Goal: Obtain resource: Download file/media

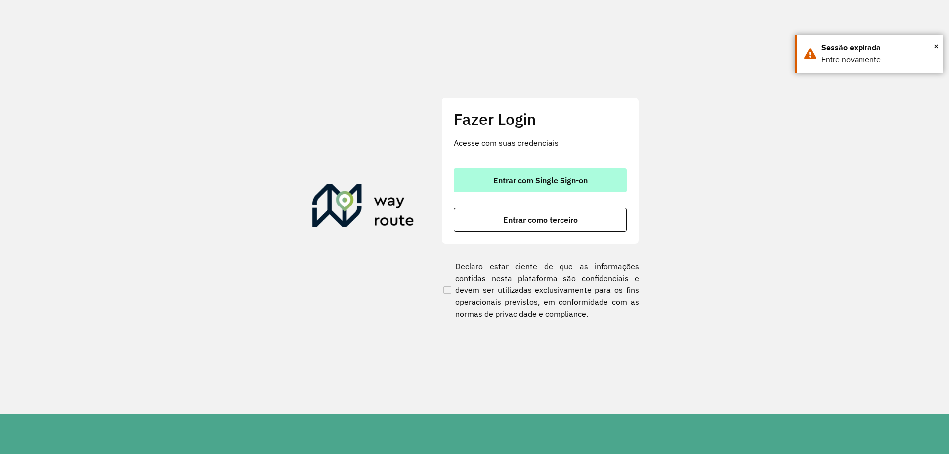
click at [512, 176] on span "Entrar com Single Sign-on" at bounding box center [540, 180] width 94 height 8
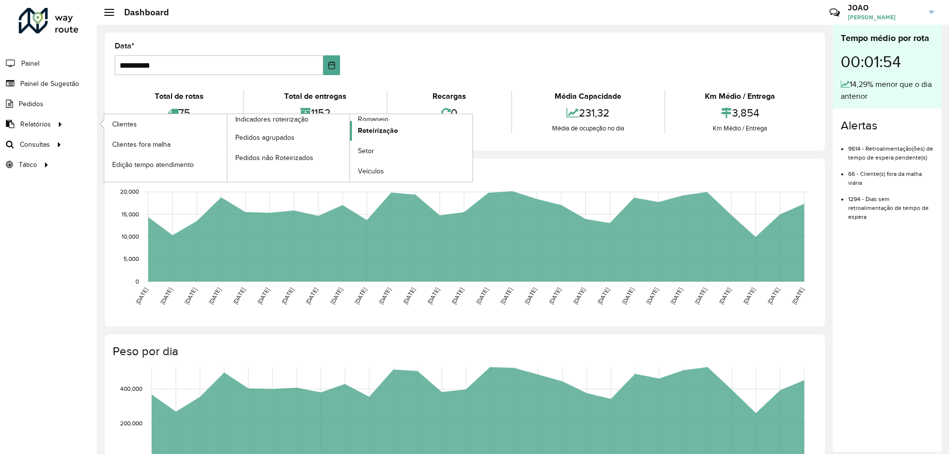
click at [387, 130] on span "Roteirização" at bounding box center [378, 131] width 40 height 10
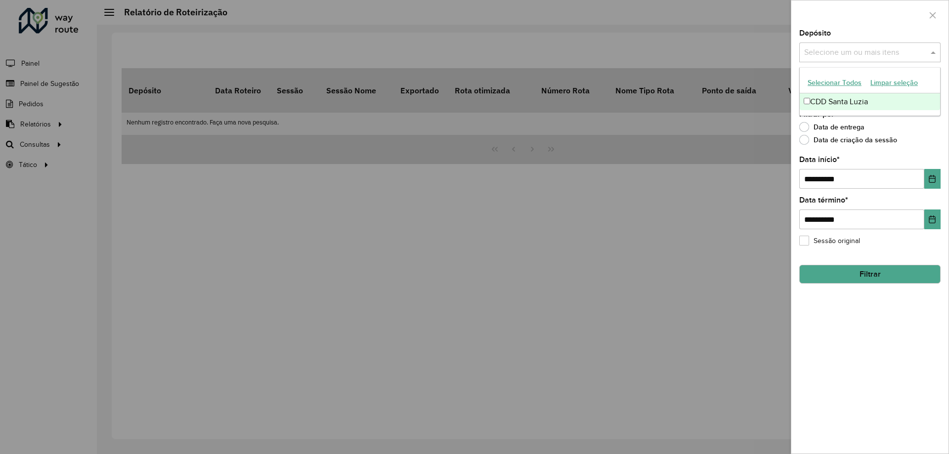
click at [885, 51] on input "text" at bounding box center [865, 53] width 127 height 12
click at [863, 104] on div "CDD Santa Luzia" at bounding box center [870, 101] width 140 height 17
click at [909, 127] on div "Data de entrega" at bounding box center [869, 130] width 141 height 12
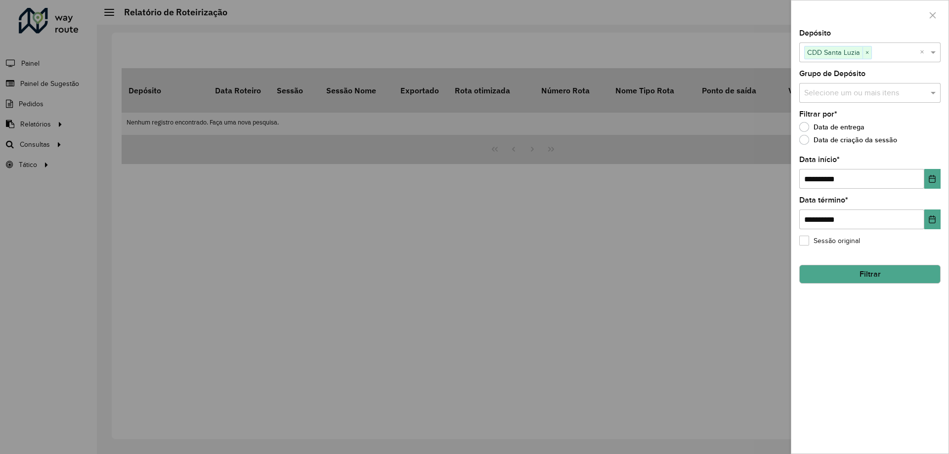
click at [892, 90] on input "text" at bounding box center [865, 93] width 127 height 12
click at [852, 173] on div "Rota BR" at bounding box center [870, 176] width 140 height 17
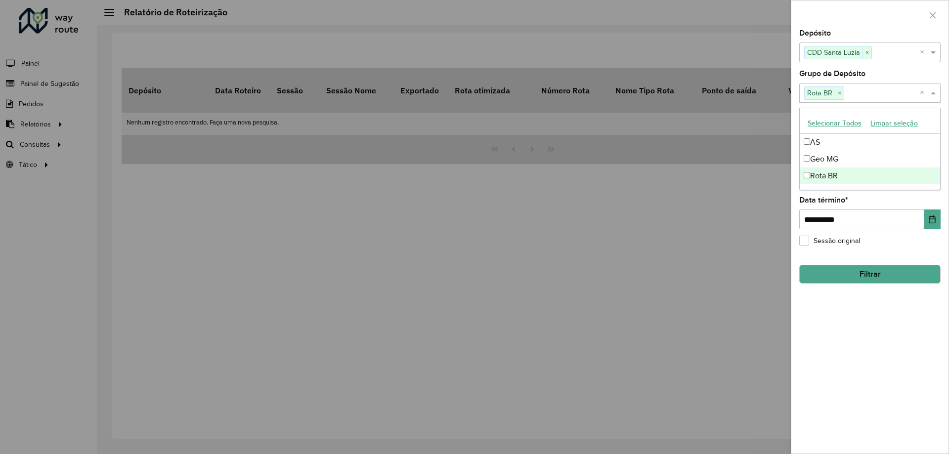
click at [897, 197] on div "**********" at bounding box center [869, 213] width 141 height 33
click at [933, 177] on icon "Choose Date" at bounding box center [932, 179] width 8 height 8
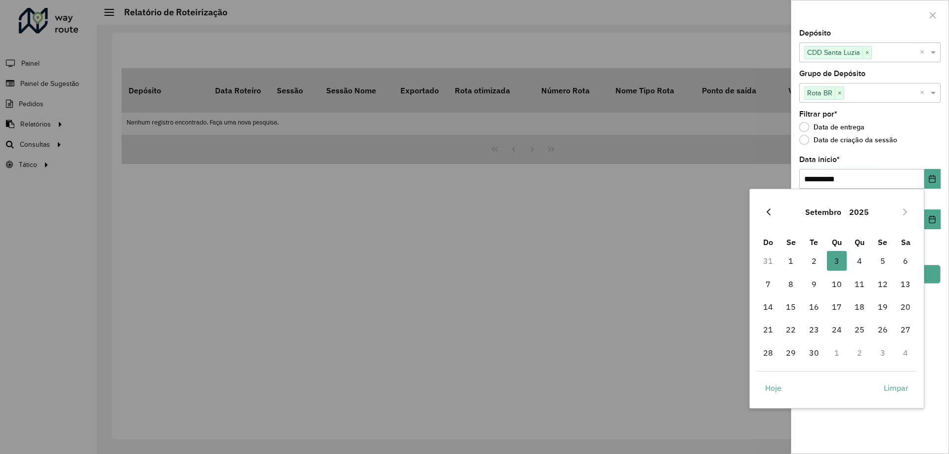
click at [772, 208] on button "Previous Month" at bounding box center [769, 212] width 16 height 16
click at [884, 257] on span "1" at bounding box center [883, 261] width 20 height 20
type input "**********"
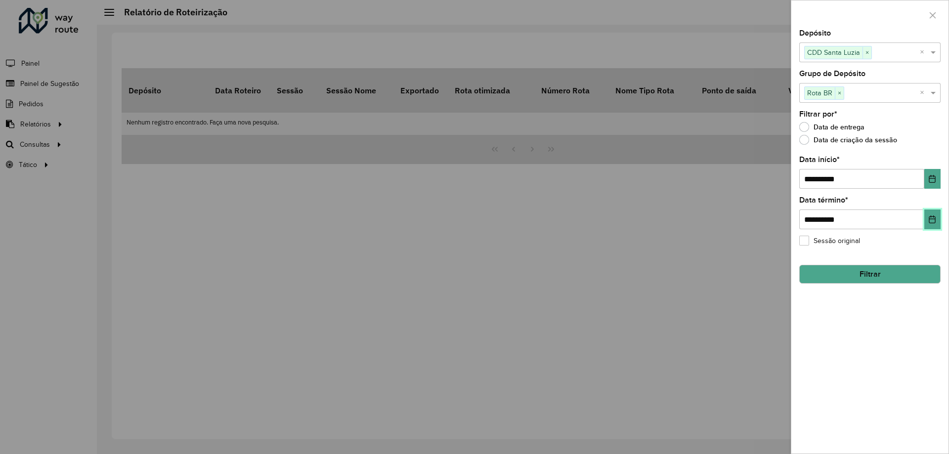
click at [932, 220] on icon "Choose Date" at bounding box center [932, 220] width 8 height 8
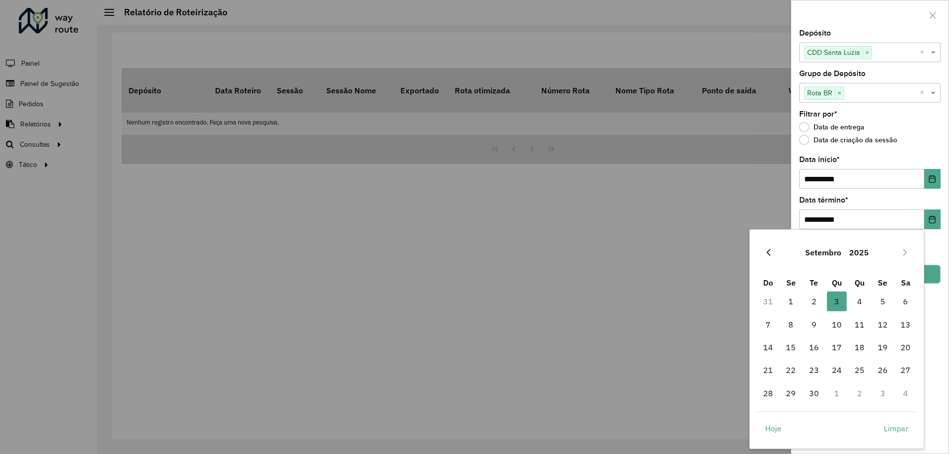
click at [767, 255] on icon "Previous Month" at bounding box center [769, 253] width 8 height 8
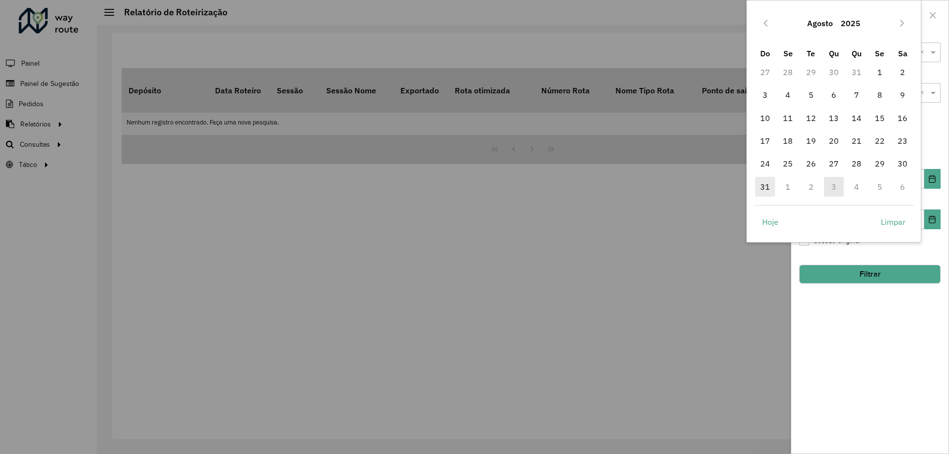
click at [767, 189] on span "31" at bounding box center [765, 187] width 20 height 20
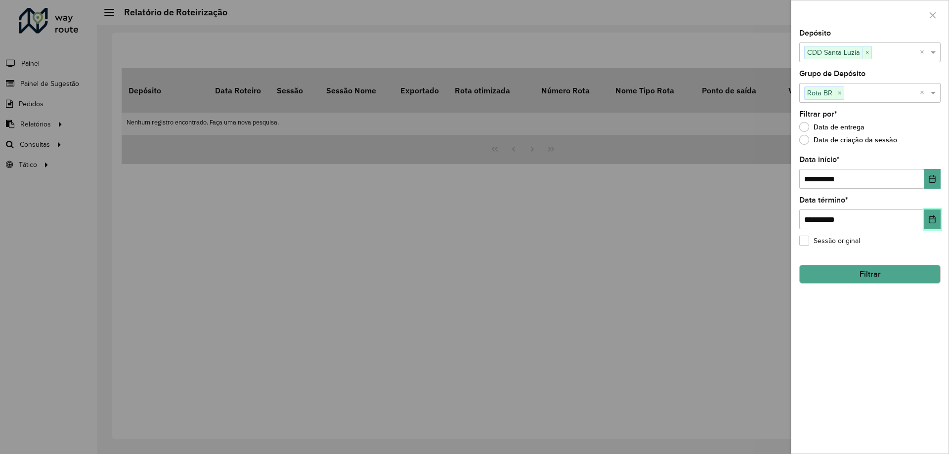
click at [936, 221] on icon "Choose Date" at bounding box center [932, 220] width 6 height 8
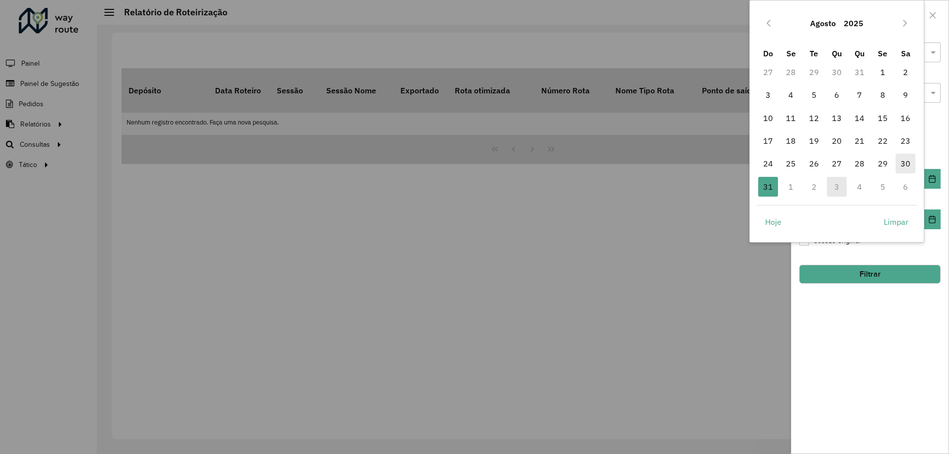
click at [907, 162] on span "30" at bounding box center [906, 164] width 20 height 20
type input "**********"
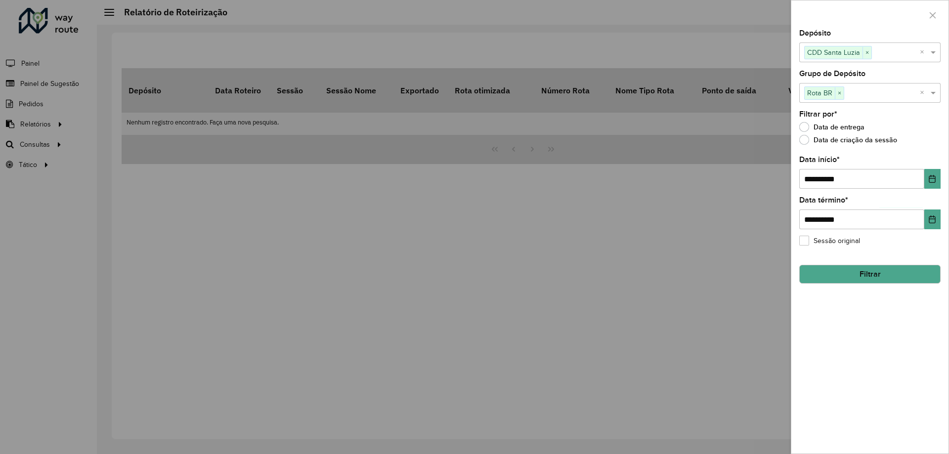
click at [879, 339] on div "**********" at bounding box center [869, 242] width 157 height 424
click at [841, 322] on div "**********" at bounding box center [869, 242] width 157 height 424
click at [876, 278] on button "Filtrar" at bounding box center [869, 274] width 141 height 19
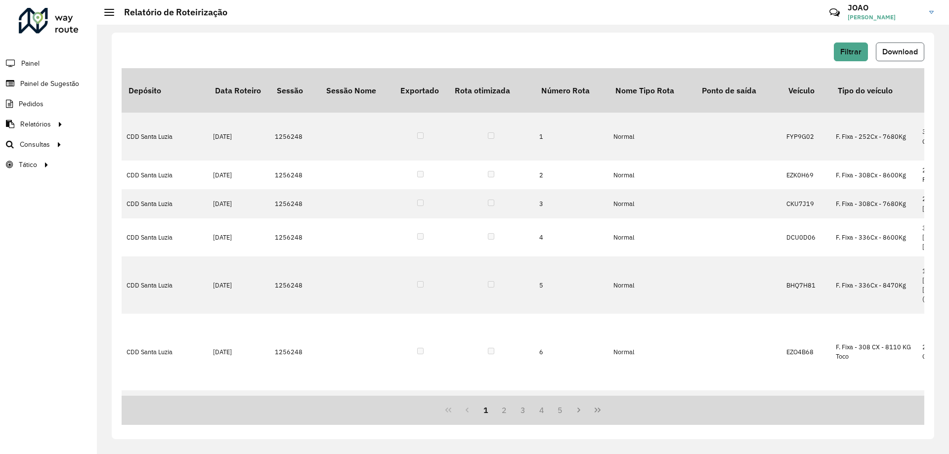
click at [894, 55] on span "Download" at bounding box center [900, 51] width 36 height 8
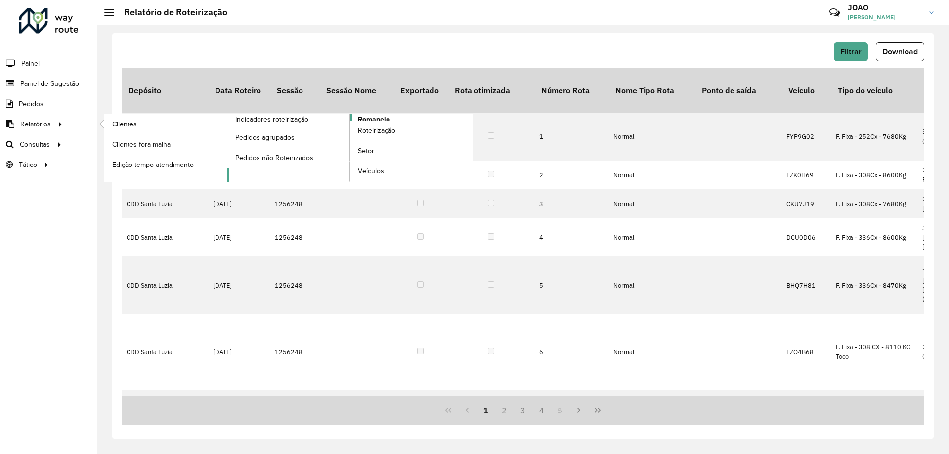
click at [377, 118] on span "Romaneio" at bounding box center [374, 119] width 32 height 10
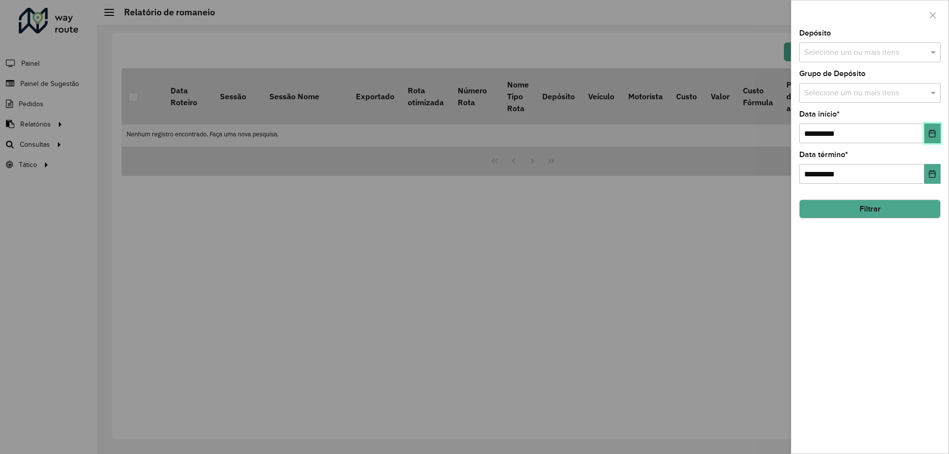
click at [930, 136] on icon "Choose Date" at bounding box center [932, 134] width 8 height 8
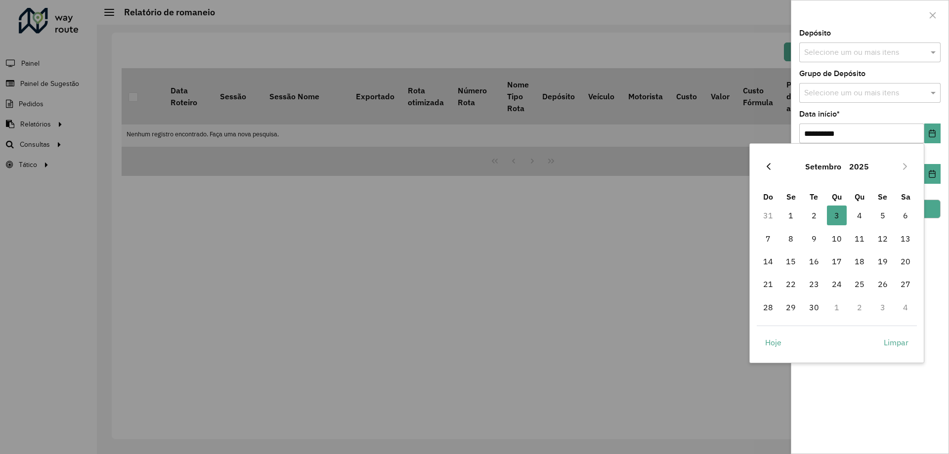
click at [773, 168] on button "Previous Month" at bounding box center [769, 167] width 16 height 16
click at [885, 213] on span "1" at bounding box center [883, 216] width 20 height 20
type input "**********"
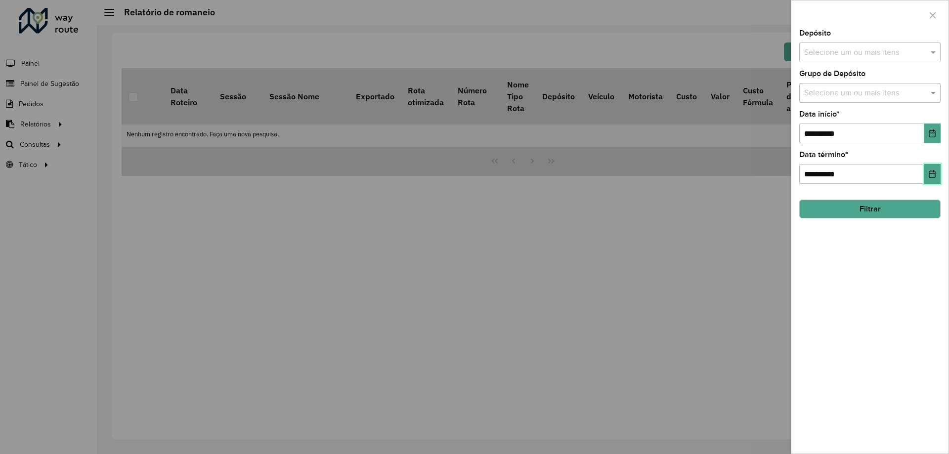
click at [934, 176] on icon "Choose Date" at bounding box center [932, 174] width 8 height 8
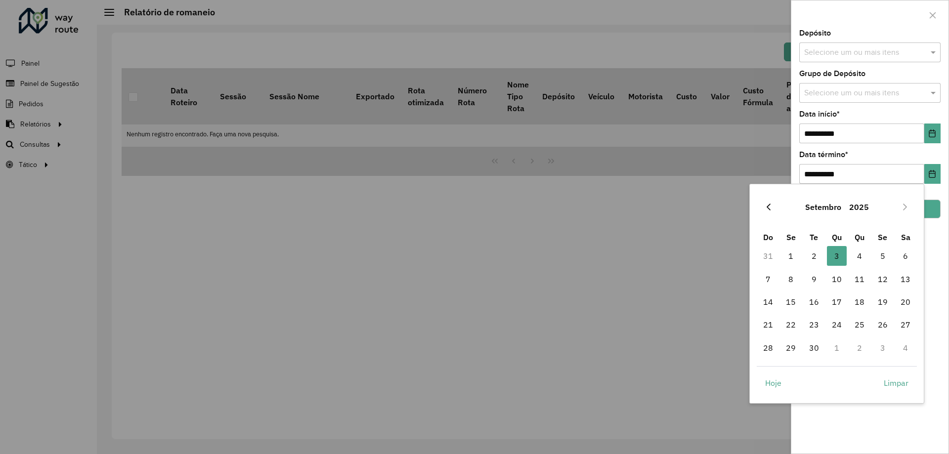
click at [770, 210] on icon "Previous Month" at bounding box center [769, 207] width 8 height 8
click at [906, 346] on span "30" at bounding box center [906, 348] width 20 height 20
type input "**********"
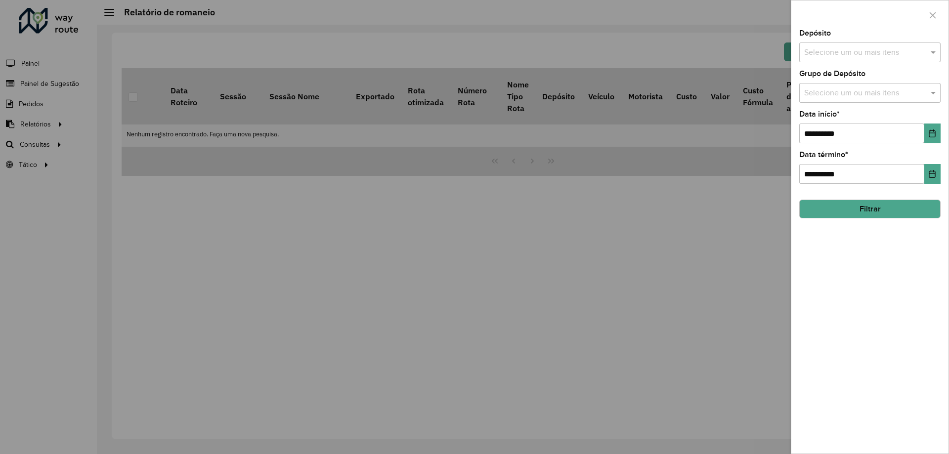
click at [877, 267] on div "**********" at bounding box center [869, 242] width 157 height 424
click at [842, 54] on input "text" at bounding box center [865, 53] width 127 height 12
click at [846, 98] on div "CDD Santa Luzia" at bounding box center [870, 101] width 140 height 17
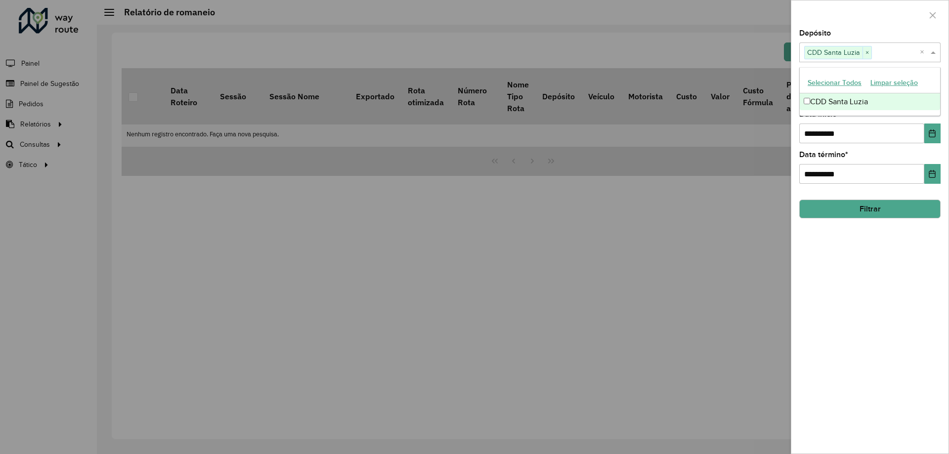
click at [866, 247] on div "**********" at bounding box center [869, 242] width 157 height 424
click at [839, 91] on input "text" at bounding box center [865, 93] width 127 height 12
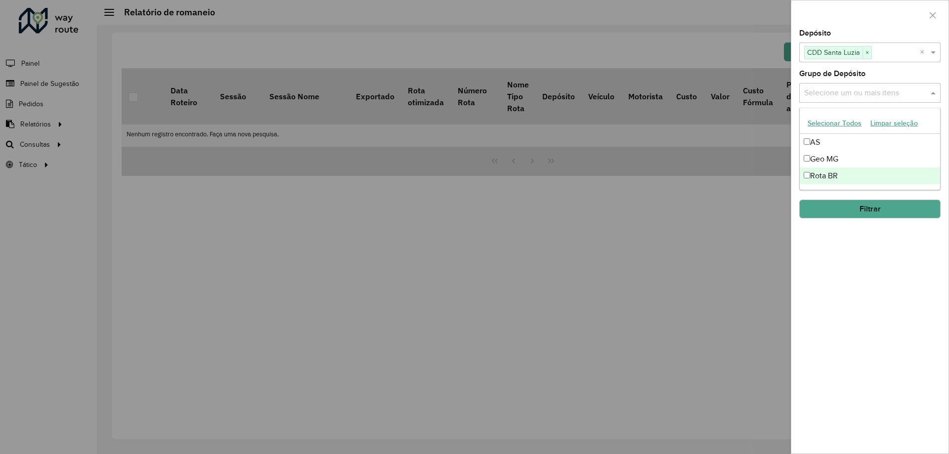
click at [838, 176] on div "Rota BR" at bounding box center [870, 176] width 140 height 17
click at [842, 265] on div "**********" at bounding box center [869, 242] width 157 height 424
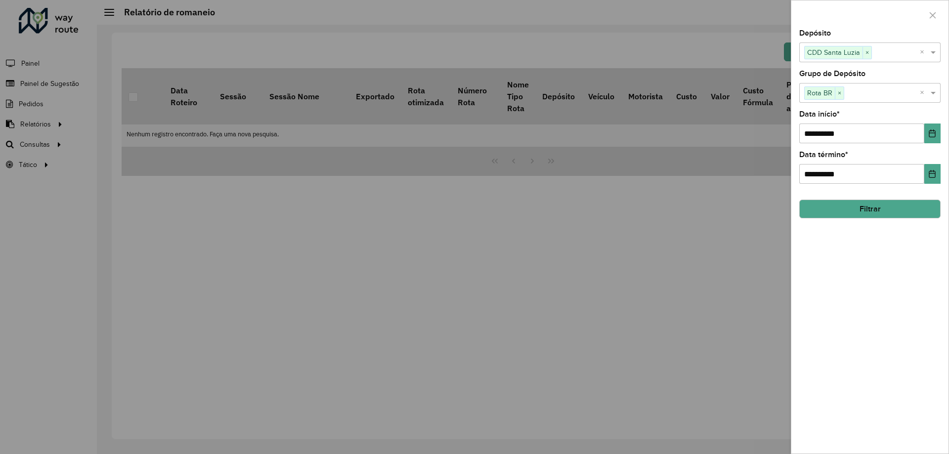
click at [860, 212] on button "Filtrar" at bounding box center [869, 209] width 141 height 19
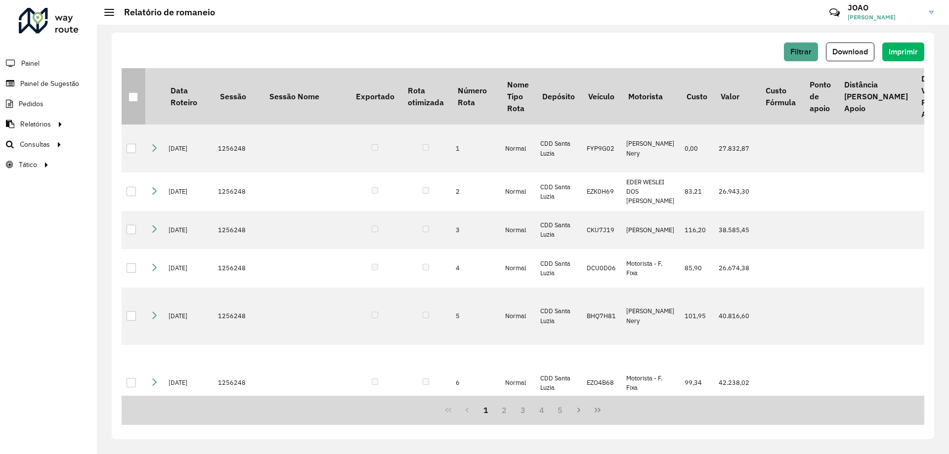
click at [136, 94] on div at bounding box center [133, 96] width 9 height 9
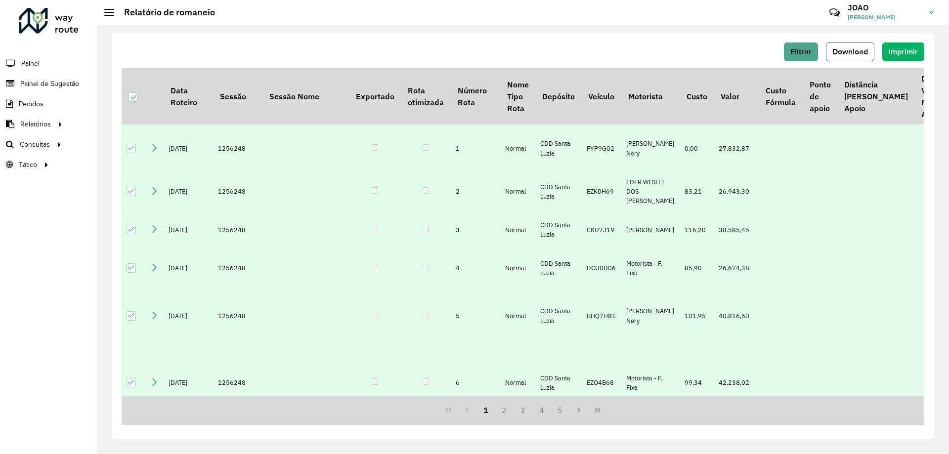
click at [855, 52] on span "Download" at bounding box center [850, 51] width 36 height 8
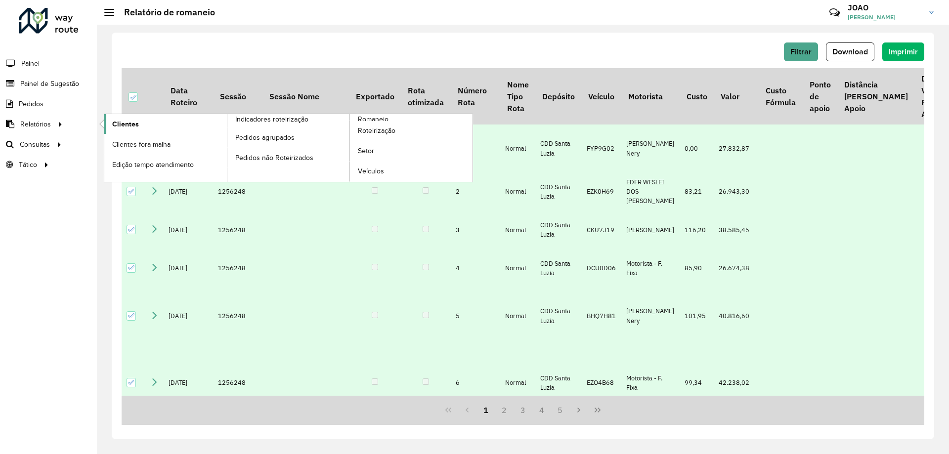
click at [122, 123] on span "Clientes" at bounding box center [125, 124] width 27 height 10
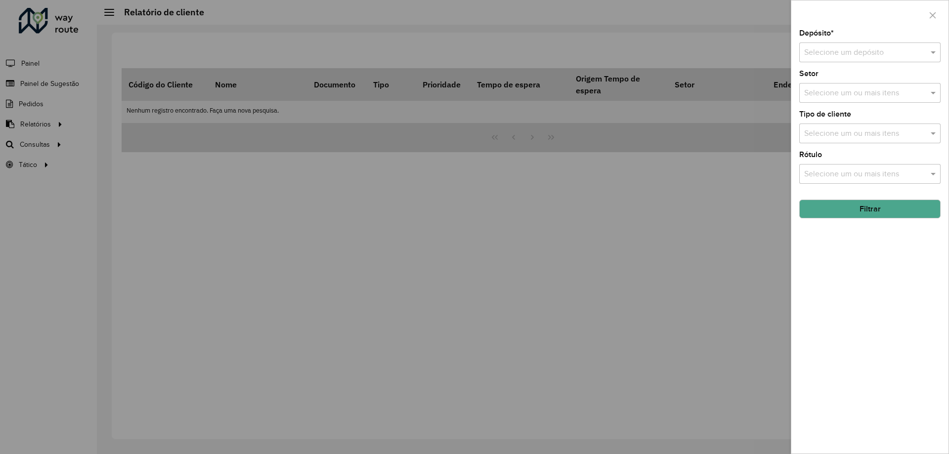
click at [860, 54] on input "text" at bounding box center [860, 53] width 112 height 12
click at [861, 83] on span "CDD Santa Luzia" at bounding box center [833, 81] width 58 height 8
click at [928, 99] on div "Selecione um ou mais itens" at bounding box center [869, 93] width 141 height 20
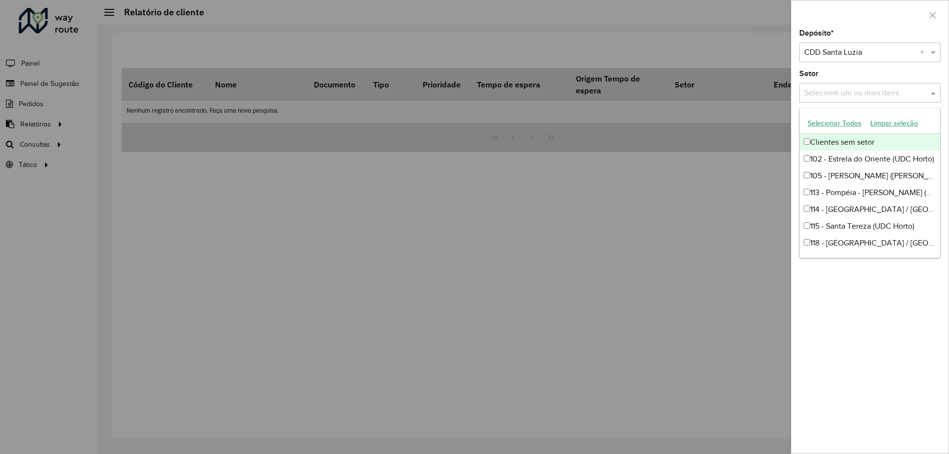
click at [849, 72] on div "Setor Selecione um ou mais itens" at bounding box center [869, 86] width 141 height 33
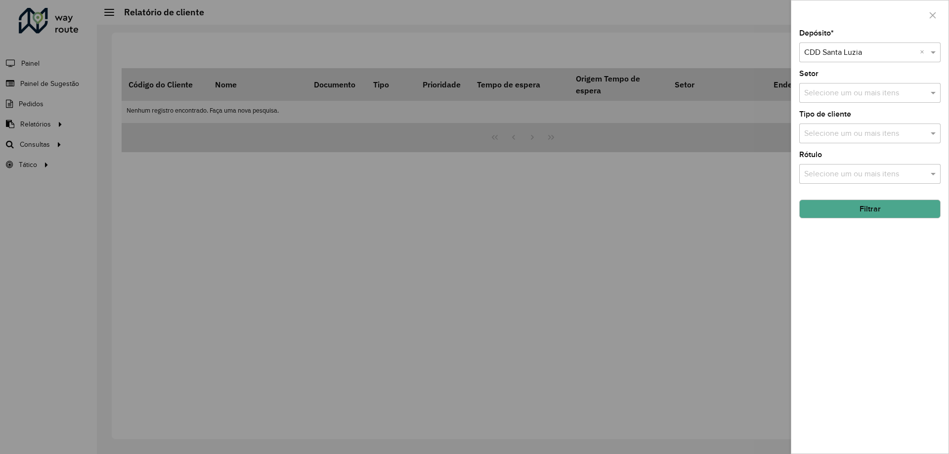
click at [877, 135] on input "text" at bounding box center [865, 134] width 127 height 12
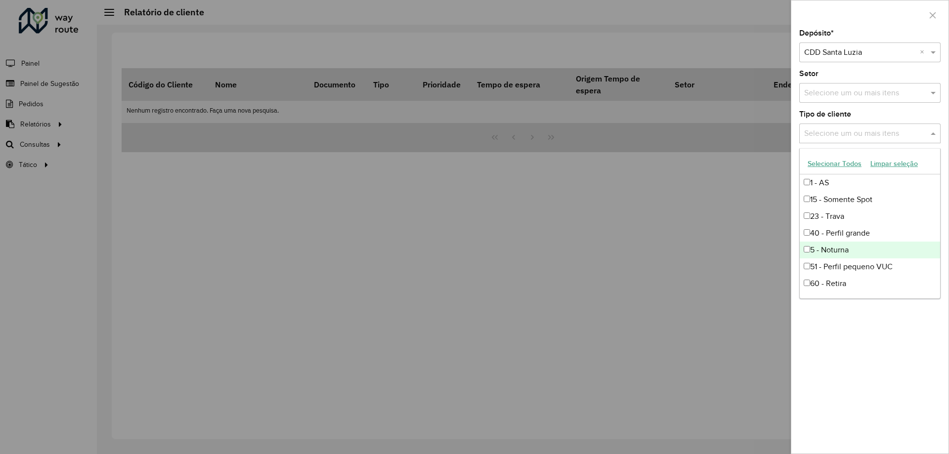
click at [855, 253] on div "5 - Noturna" at bounding box center [870, 250] width 140 height 17
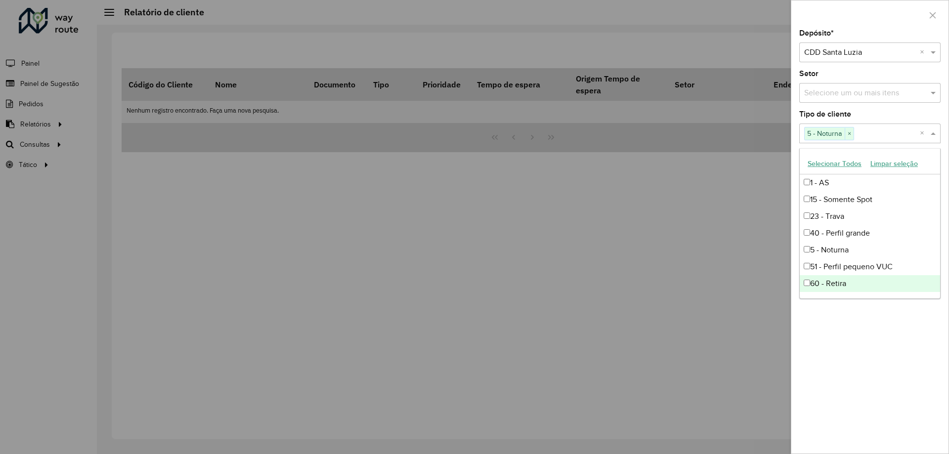
click at [868, 324] on div "Depósito * Selecione um depósito × CDD Santa Luzia × Setor Selecione um ou mais…" at bounding box center [869, 242] width 157 height 424
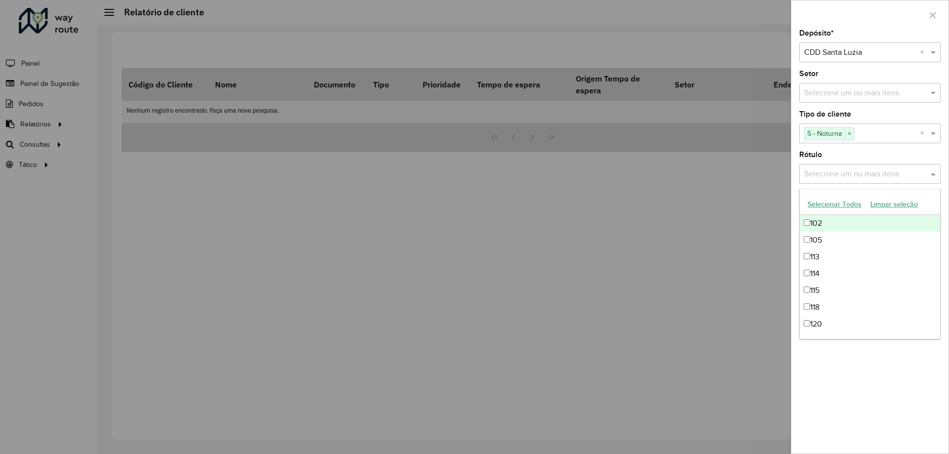
click at [918, 178] on input "text" at bounding box center [865, 175] width 127 height 12
drag, startPoint x: 907, startPoint y: 414, endPoint x: 909, endPoint y: 400, distance: 14.0
click at [907, 413] on div "Depósito * Selecione um depósito × CDD Santa Luzia × Setor Selecione um ou mais…" at bounding box center [869, 242] width 157 height 424
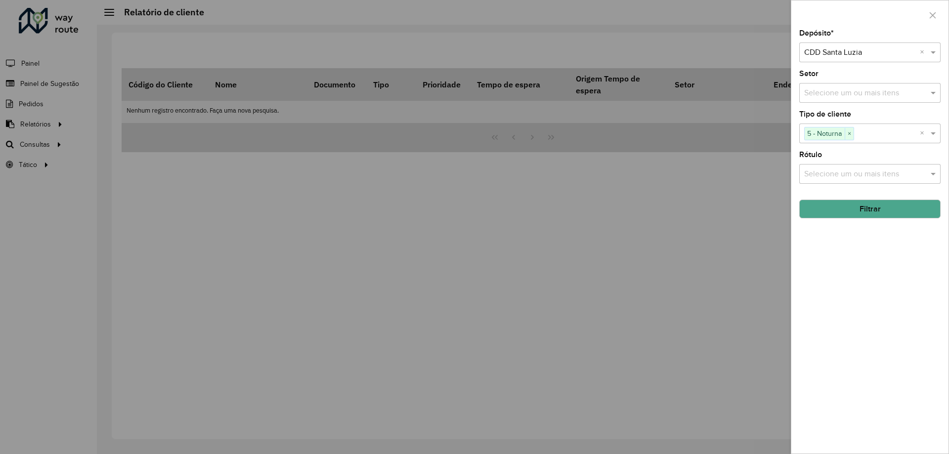
click at [878, 209] on button "Filtrar" at bounding box center [869, 209] width 141 height 19
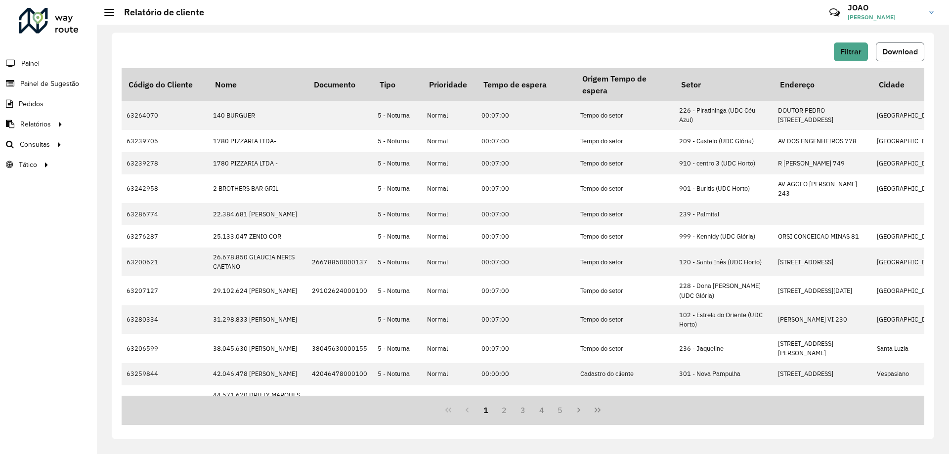
click at [890, 56] on button "Download" at bounding box center [900, 52] width 48 height 19
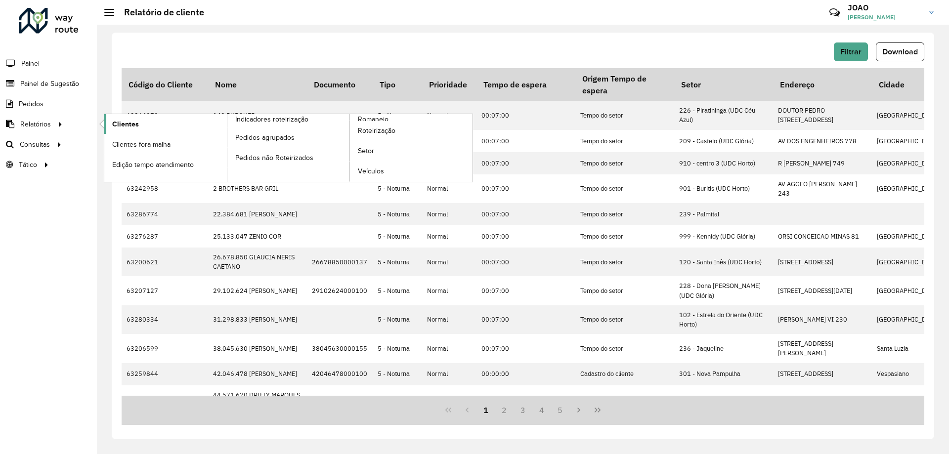
click at [118, 125] on span "Clientes" at bounding box center [125, 124] width 27 height 10
click at [138, 126] on link "Clientes" at bounding box center [165, 124] width 123 height 20
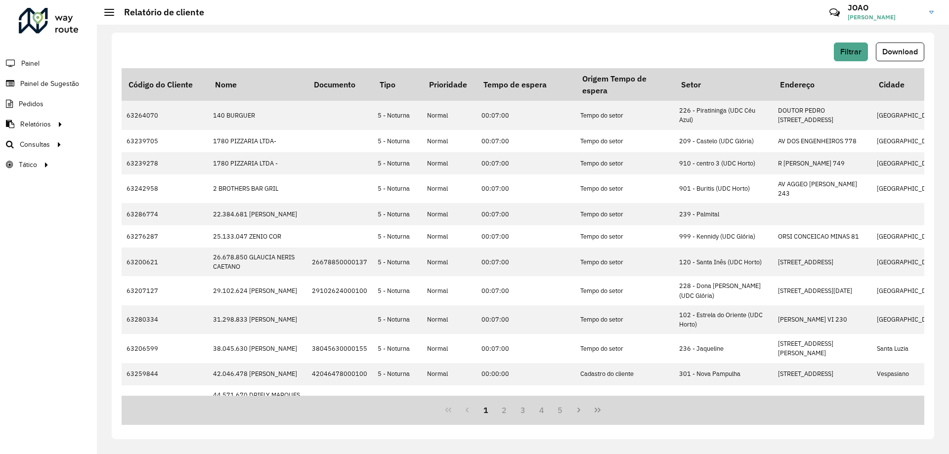
click at [410, 48] on div "Filtrar Download" at bounding box center [523, 52] width 803 height 19
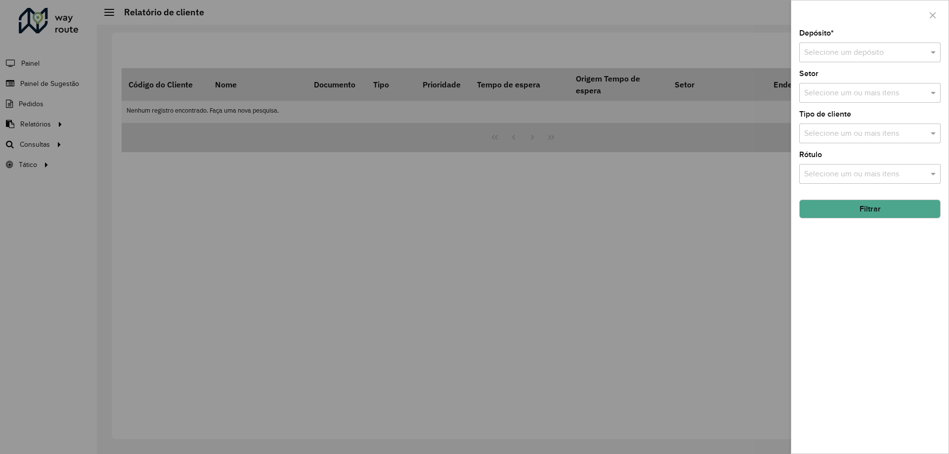
click at [312, 50] on div at bounding box center [474, 227] width 949 height 454
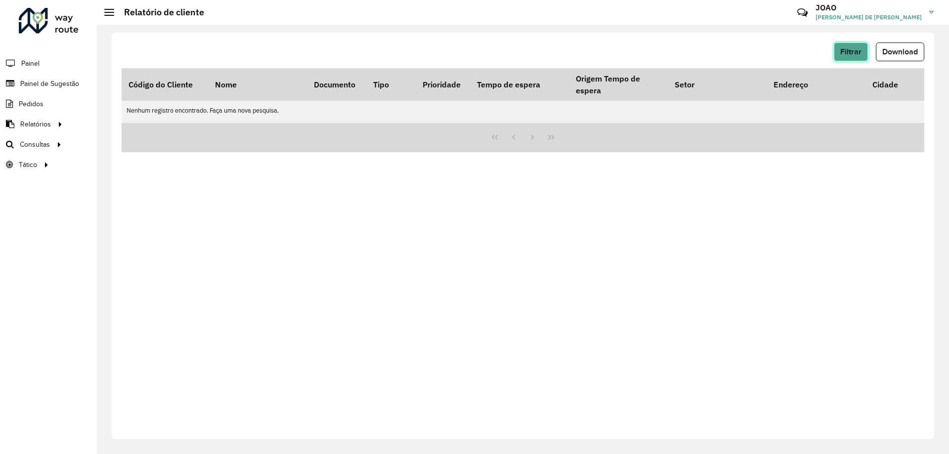
click at [850, 52] on span "Filtrar" at bounding box center [850, 51] width 21 height 8
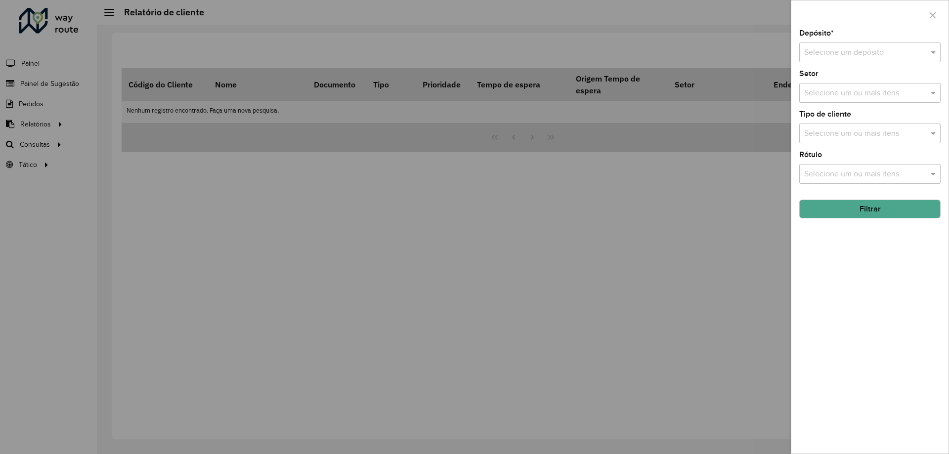
click at [879, 54] on input "text" at bounding box center [860, 53] width 112 height 12
click at [864, 83] on div "CDD Santa Luzia" at bounding box center [870, 81] width 140 height 17
click at [878, 208] on button "Filtrar" at bounding box center [869, 209] width 141 height 19
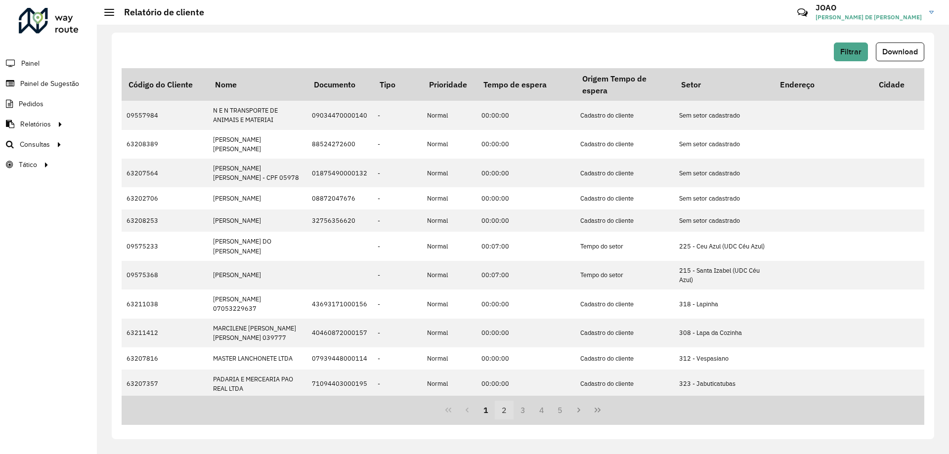
click at [503, 408] on button "2" at bounding box center [504, 410] width 19 height 19
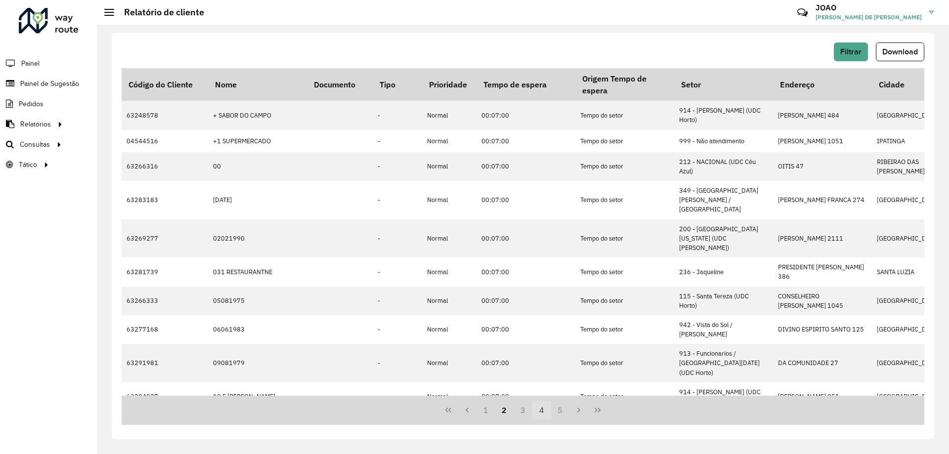
click at [542, 409] on button "4" at bounding box center [541, 410] width 19 height 19
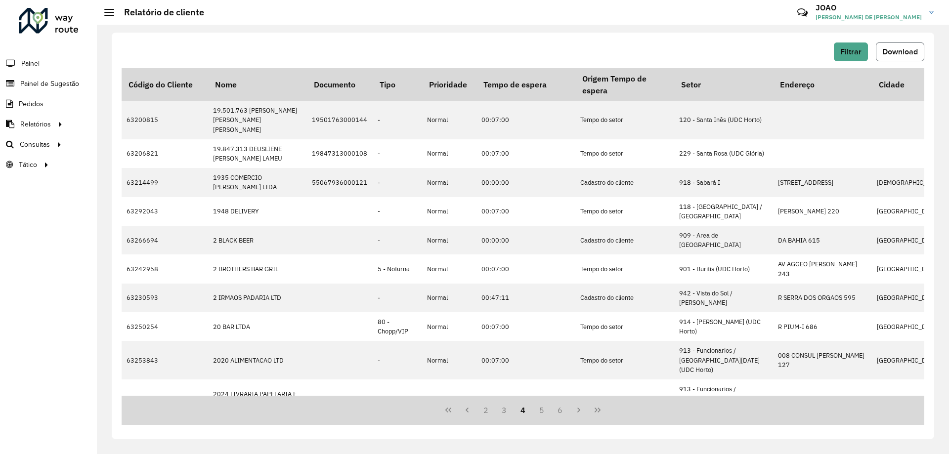
click at [896, 57] on button "Download" at bounding box center [900, 52] width 48 height 19
